Goal: Feedback & Contribution: Submit feedback/report problem

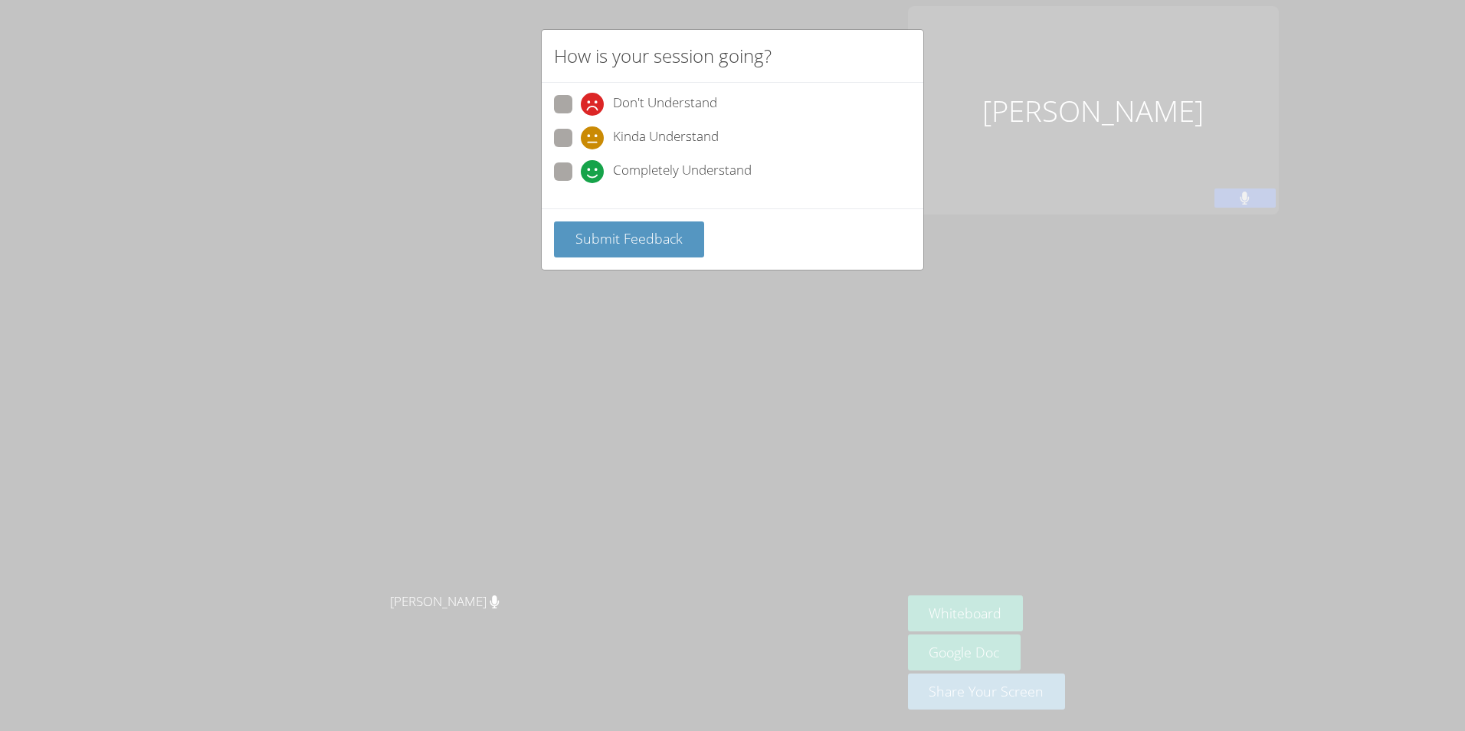
click at [630, 178] on span "Completely Understand" at bounding box center [682, 171] width 139 height 23
click at [594, 175] on input "Completely Understand" at bounding box center [587, 168] width 13 height 13
radio input "true"
click at [629, 231] on span "Submit Feedback" at bounding box center [629, 238] width 107 height 18
